Goal: Information Seeking & Learning: Learn about a topic

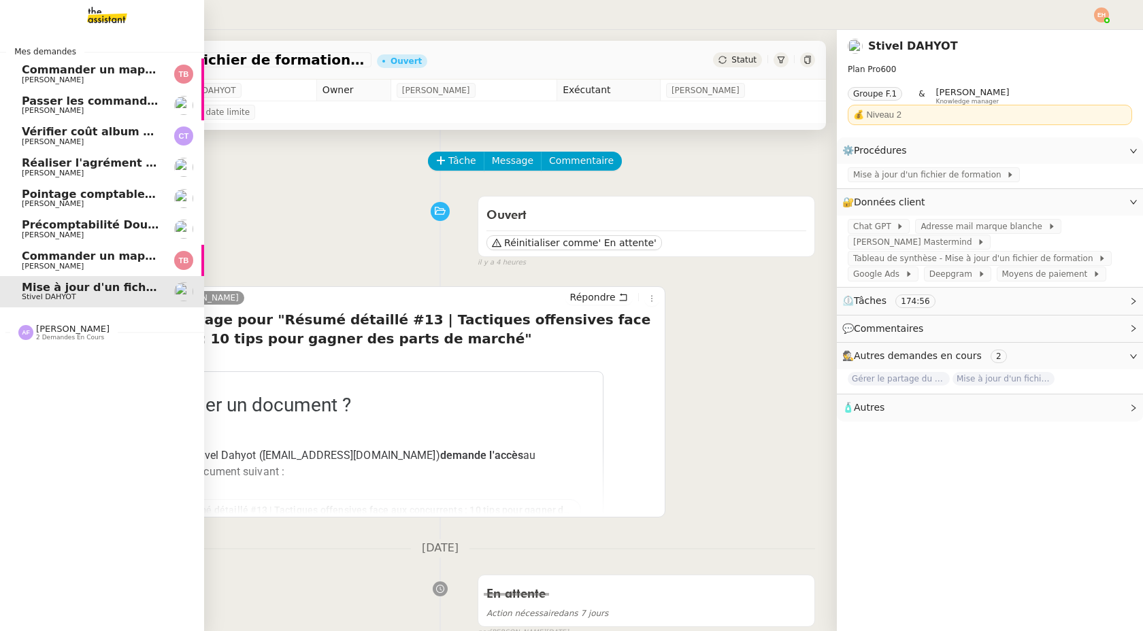
click at [51, 265] on span "[PERSON_NAME]" at bounding box center [53, 266] width 62 height 9
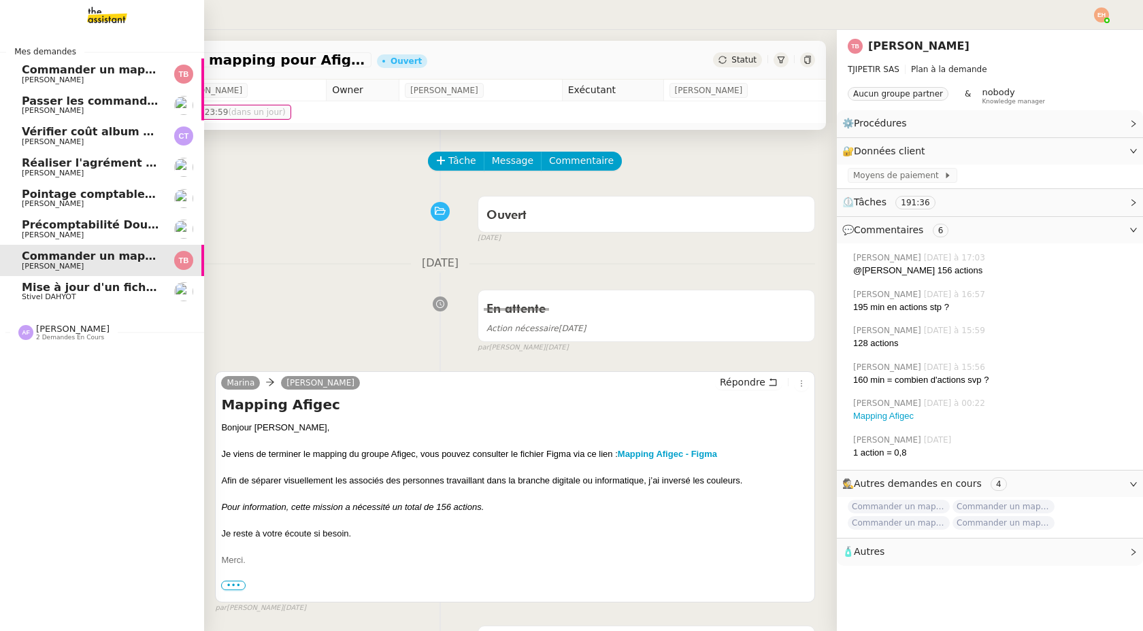
click at [129, 67] on span "Commander un mapping pour ACF" at bounding box center [127, 69] width 210 height 13
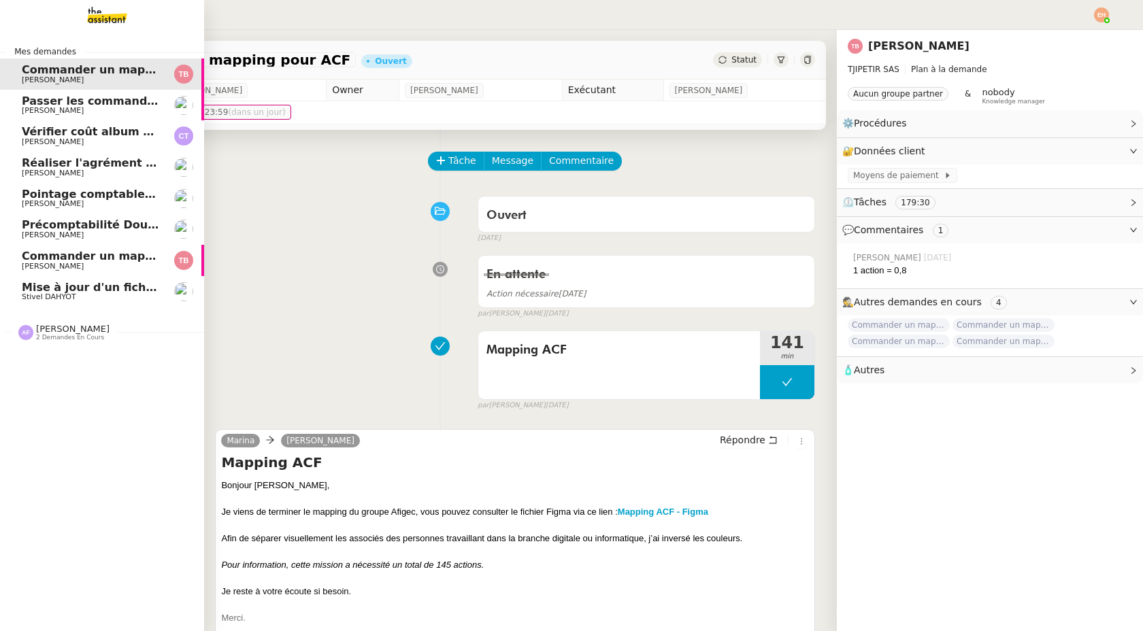
click at [140, 258] on span "Commander un mapping pour Afigec" at bounding box center [134, 256] width 224 height 13
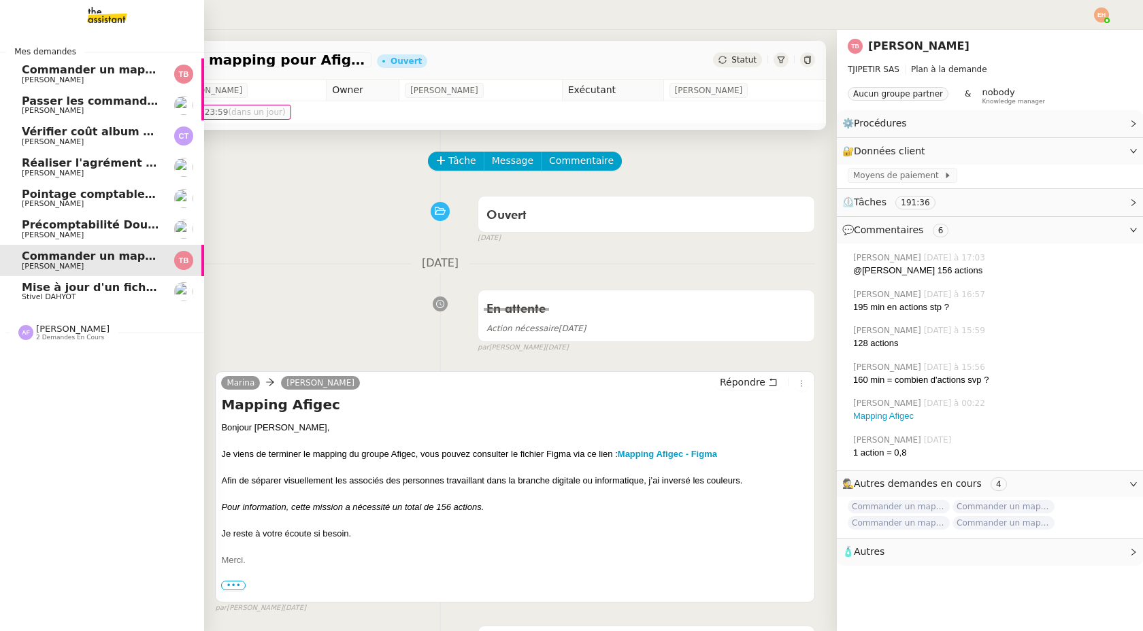
click at [153, 76] on span "[PERSON_NAME]" at bounding box center [90, 80] width 137 height 8
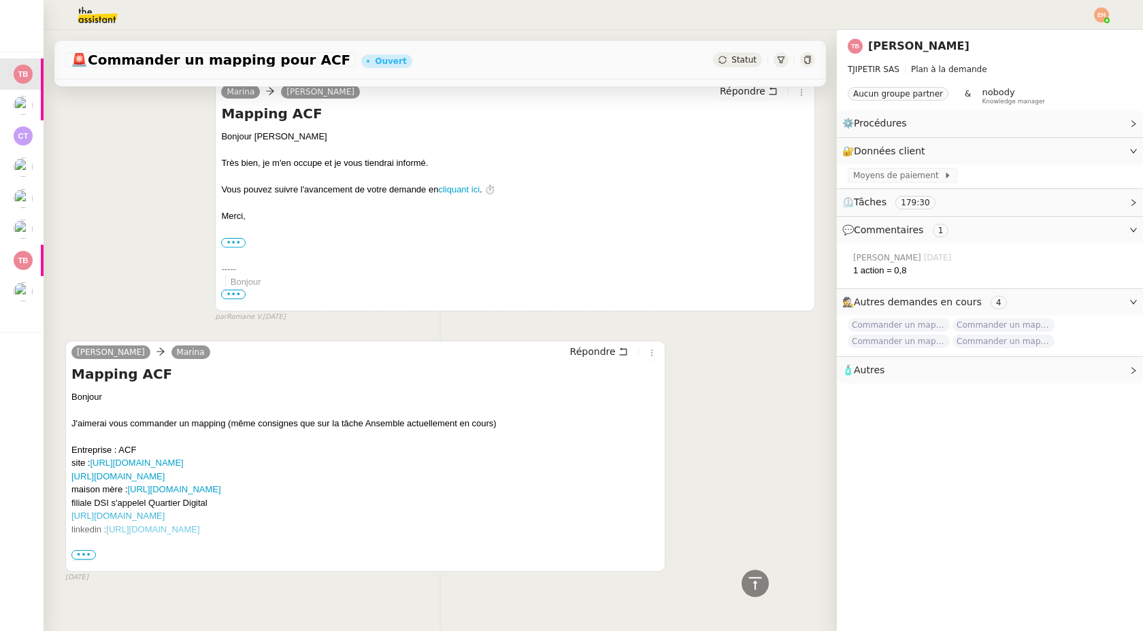
scroll to position [1730, 0]
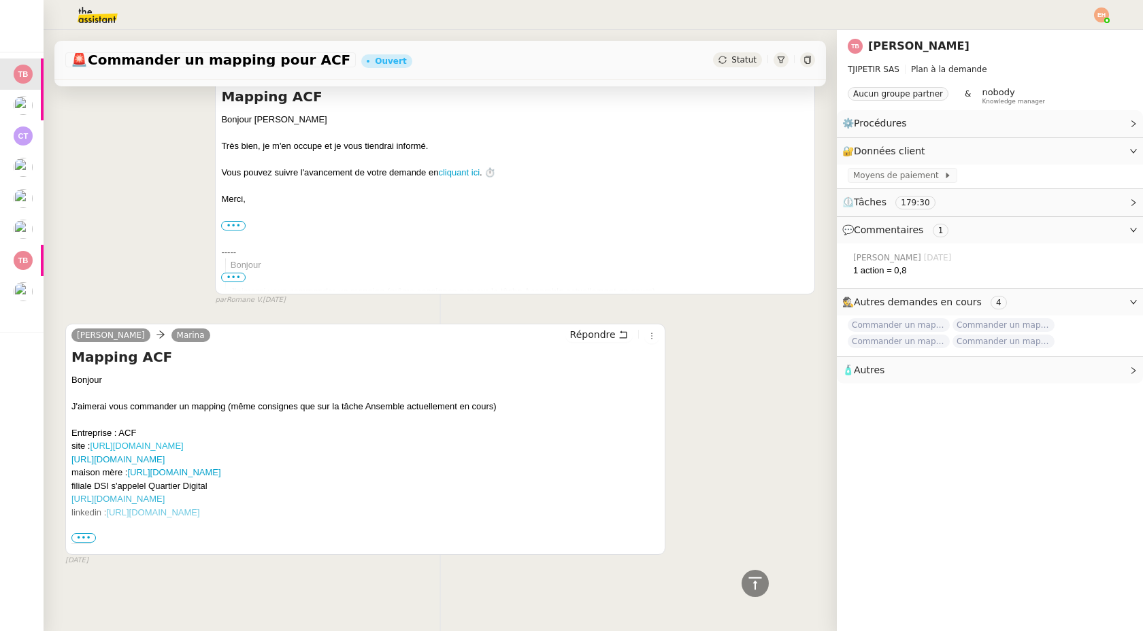
click at [172, 446] on link "[URL][DOMAIN_NAME]" at bounding box center [136, 446] width 93 height 10
click at [82, 536] on span "•••" at bounding box center [83, 538] width 24 height 10
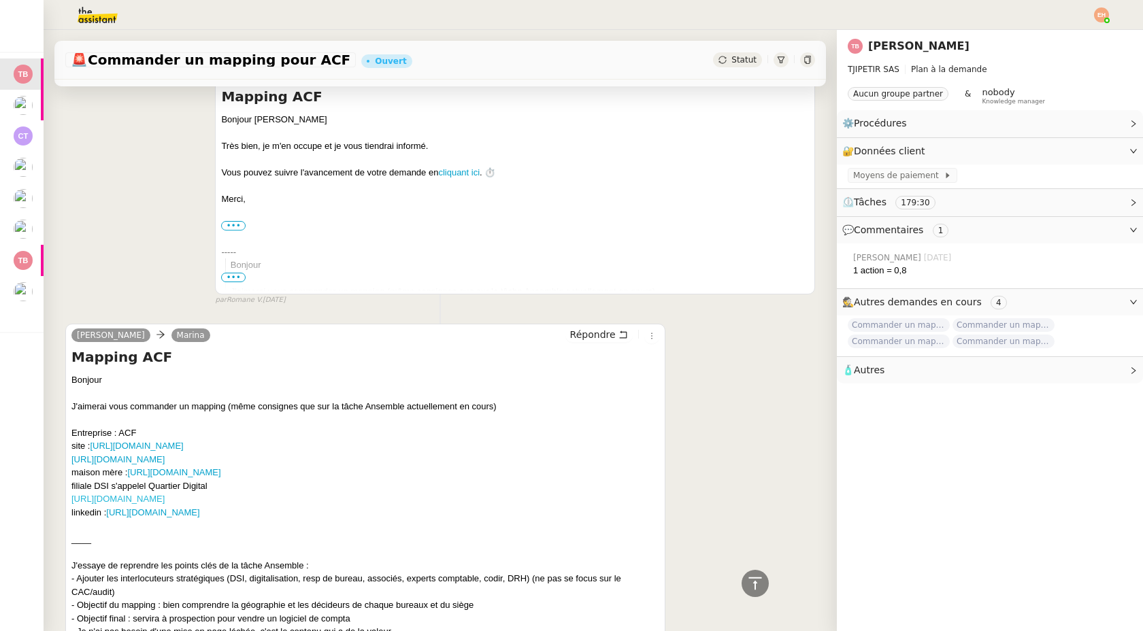
click at [153, 499] on link "[URL][DOMAIN_NAME]" at bounding box center [117, 499] width 93 height 10
click at [175, 514] on link "[URL][DOMAIN_NAME]" at bounding box center [152, 512] width 93 height 10
